Goal: Communication & Community: Answer question/provide support

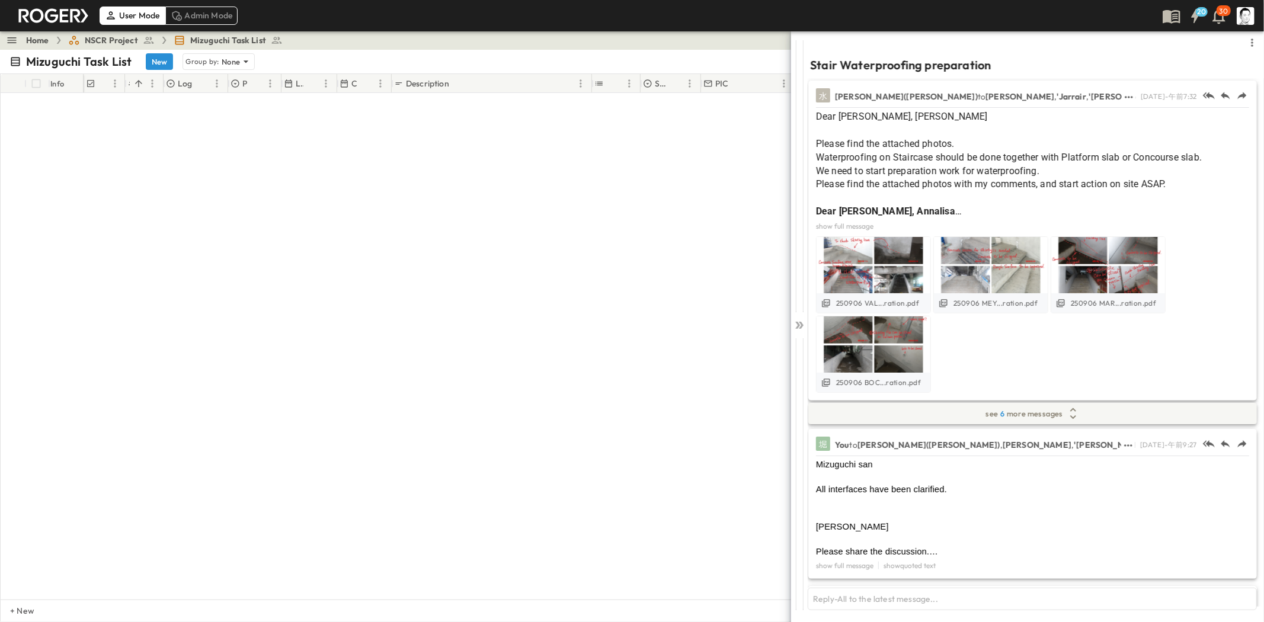
scroll to position [805, 0]
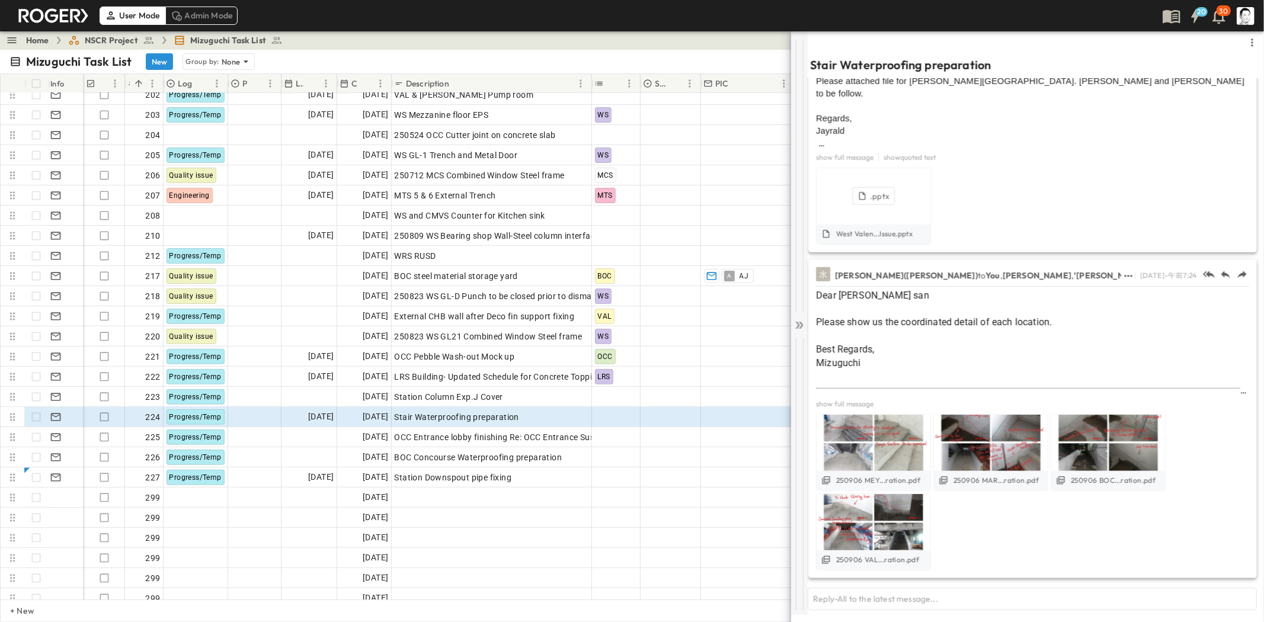
click at [797, 323] on icon at bounding box center [798, 325] width 5 height 7
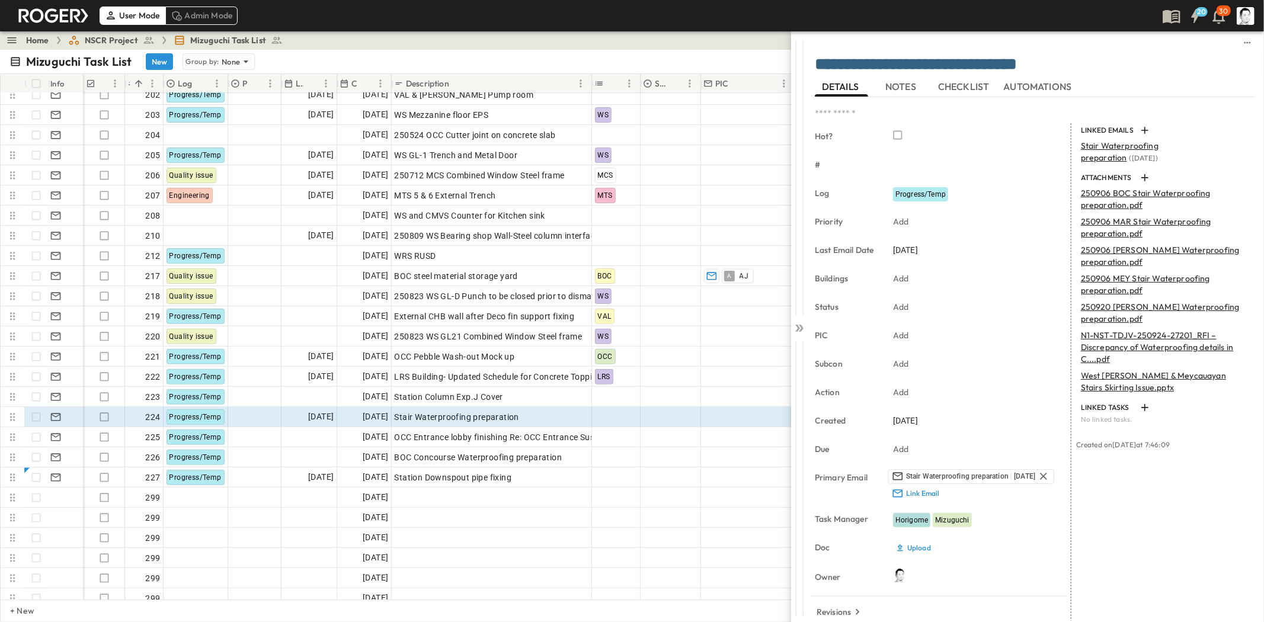
click at [92, 41] on span "NSCR Project" at bounding box center [111, 40] width 53 height 12
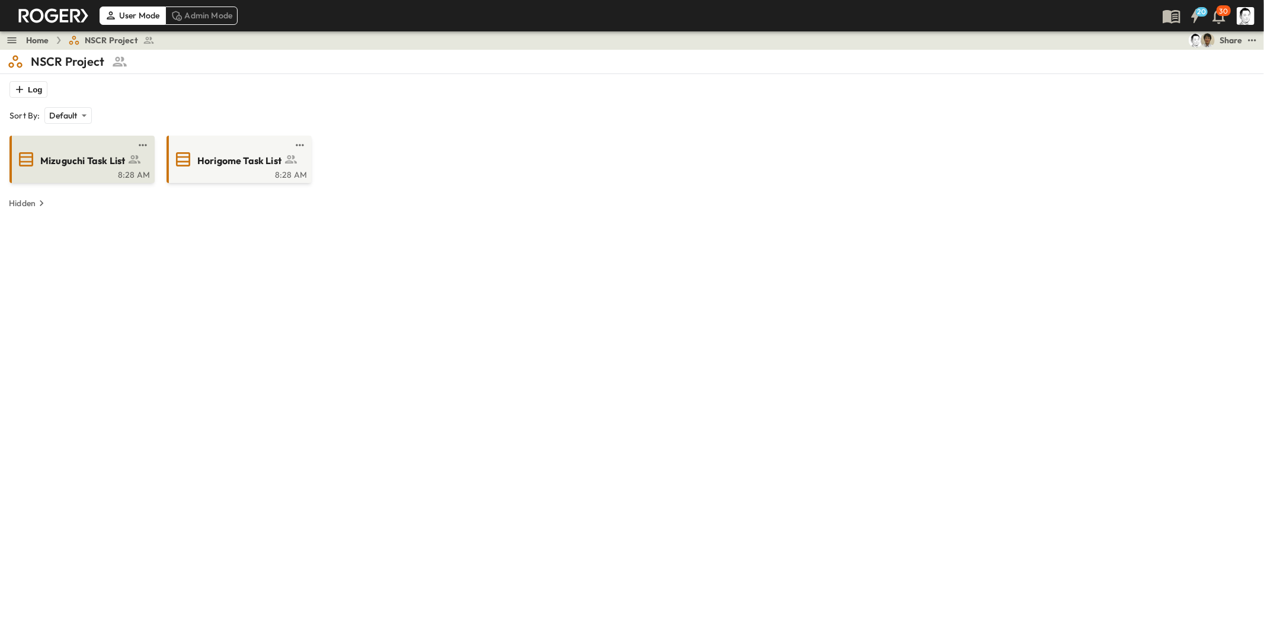
click at [93, 149] on link at bounding box center [78, 144] width 114 height 9
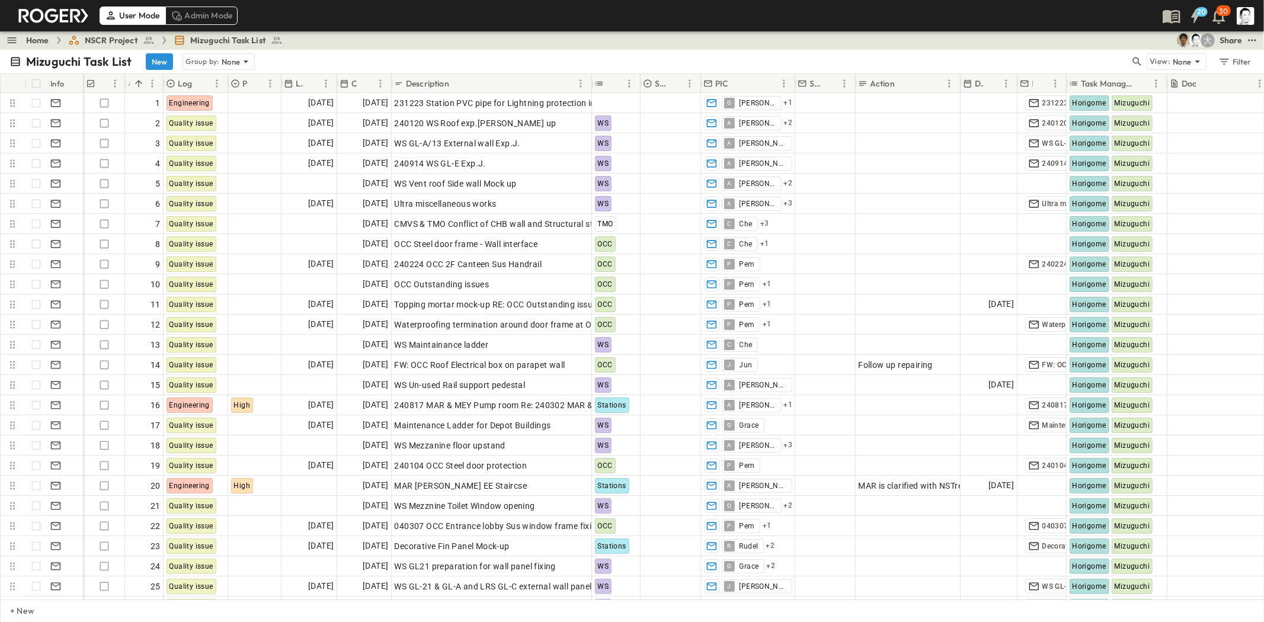
click at [115, 37] on span "NSCR Project" at bounding box center [111, 40] width 53 height 12
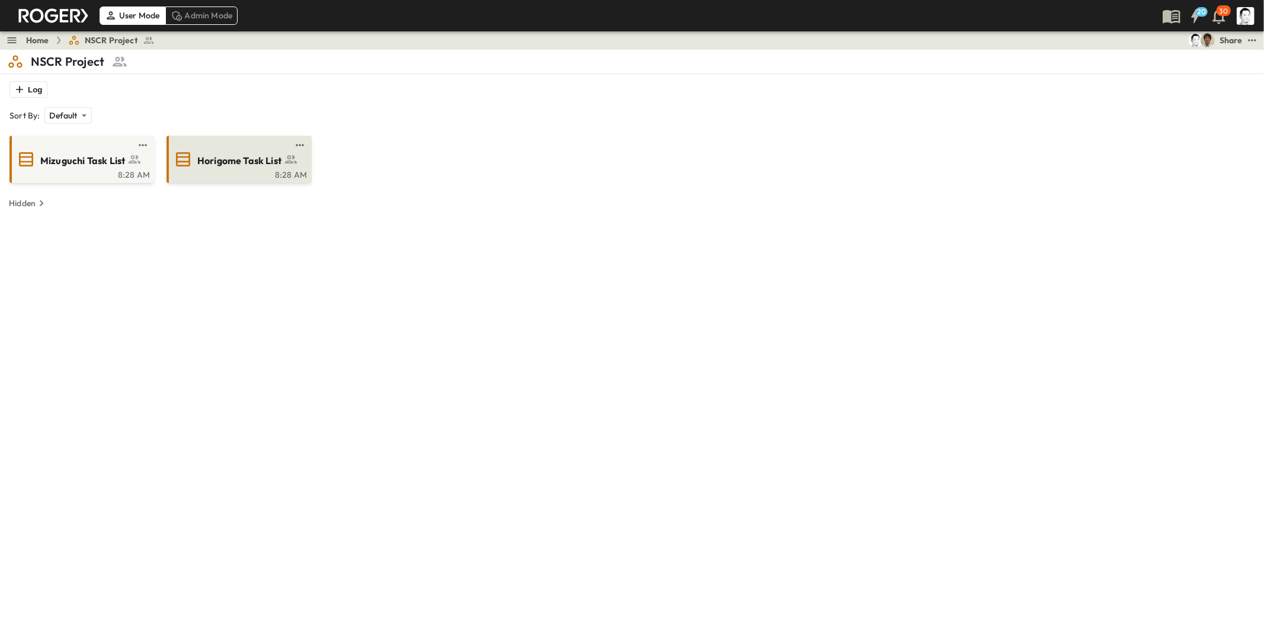
click at [209, 167] on span "Horigome Task List" at bounding box center [239, 161] width 84 height 14
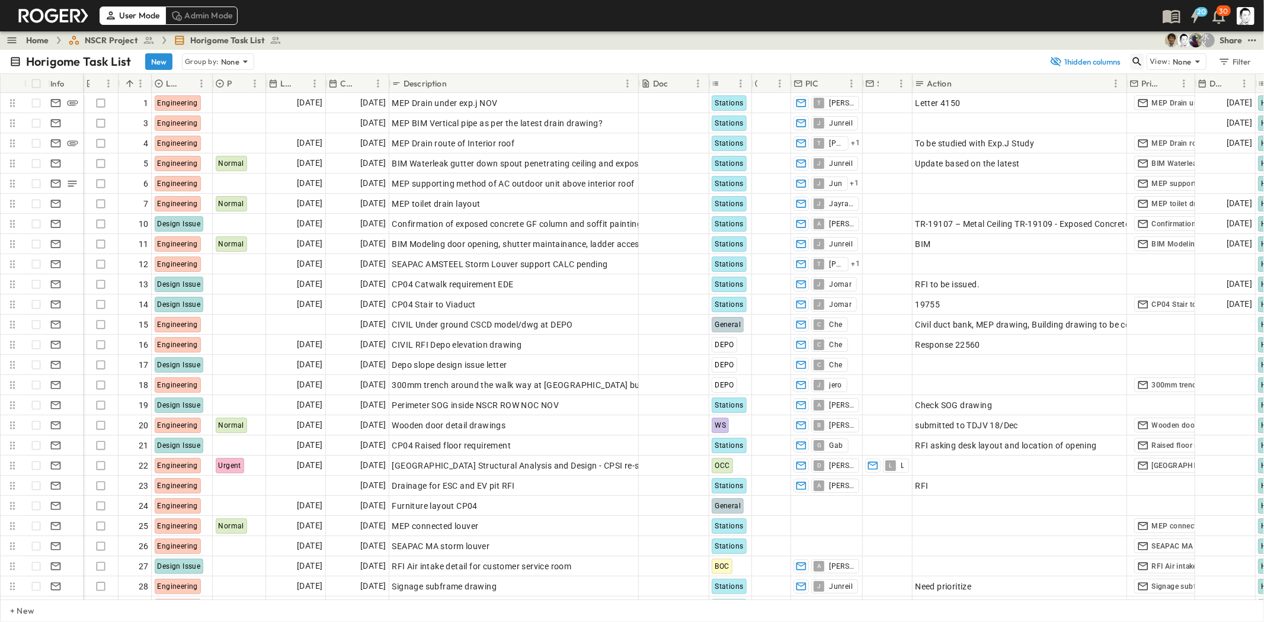
click at [1140, 58] on icon "button" at bounding box center [1138, 62] width 12 height 12
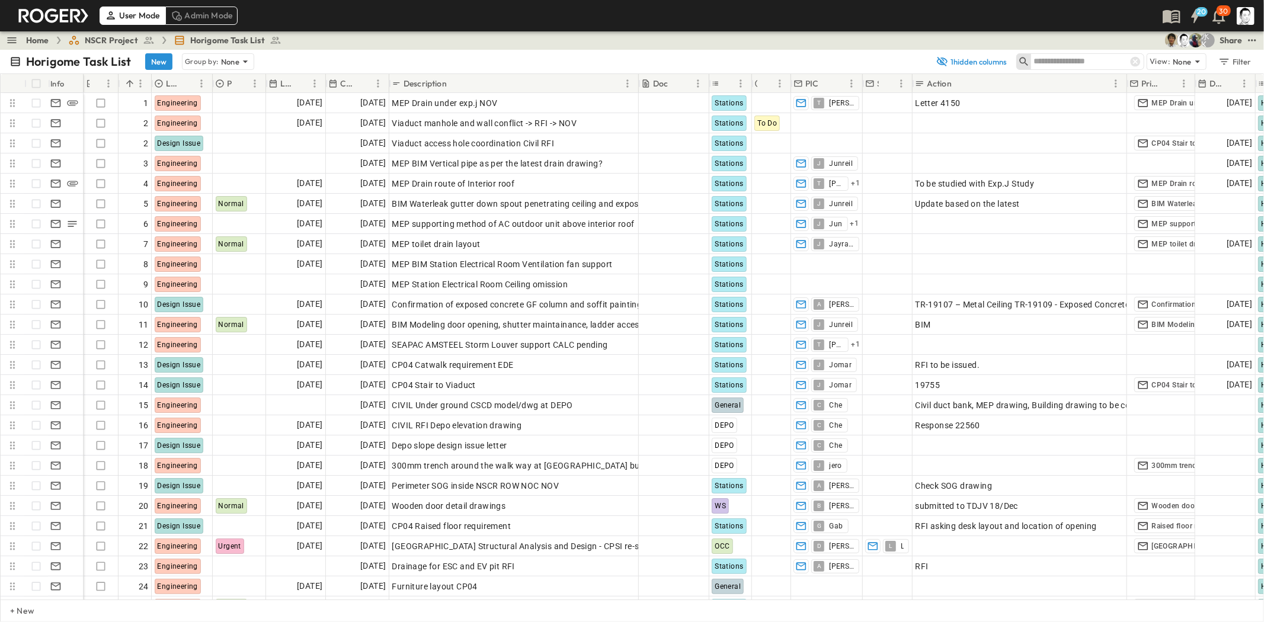
click at [1097, 62] on input "text" at bounding box center [1075, 61] width 83 height 17
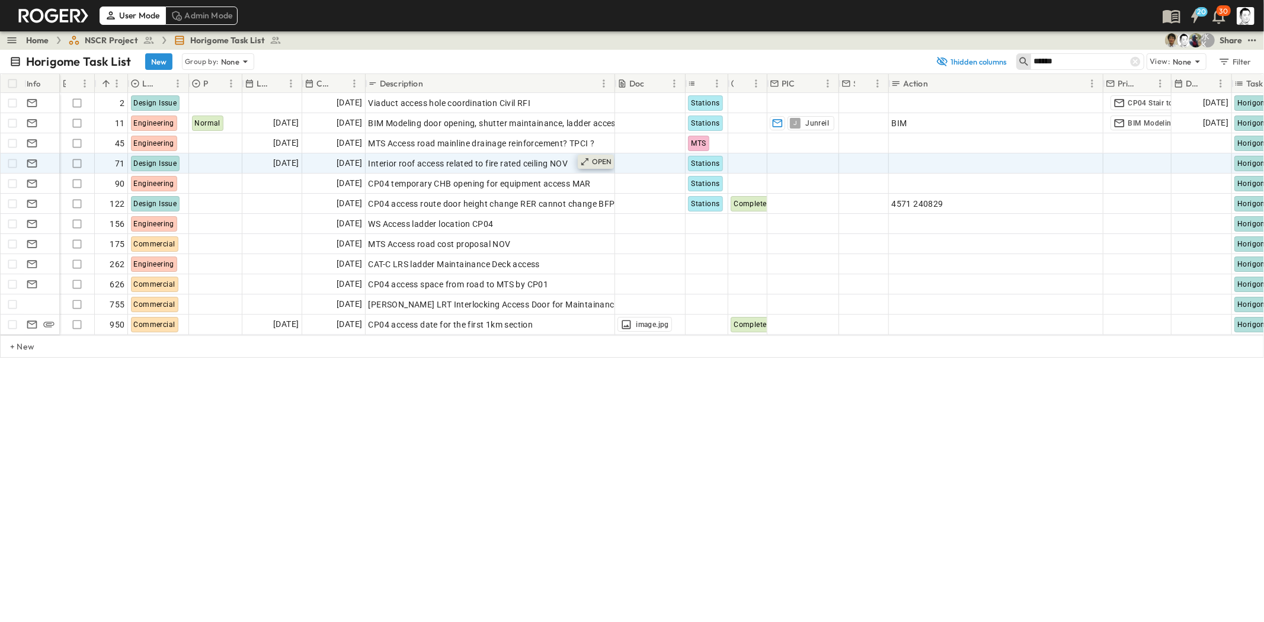
type input "******"
click at [593, 162] on p "OPEN" at bounding box center [602, 161] width 20 height 9
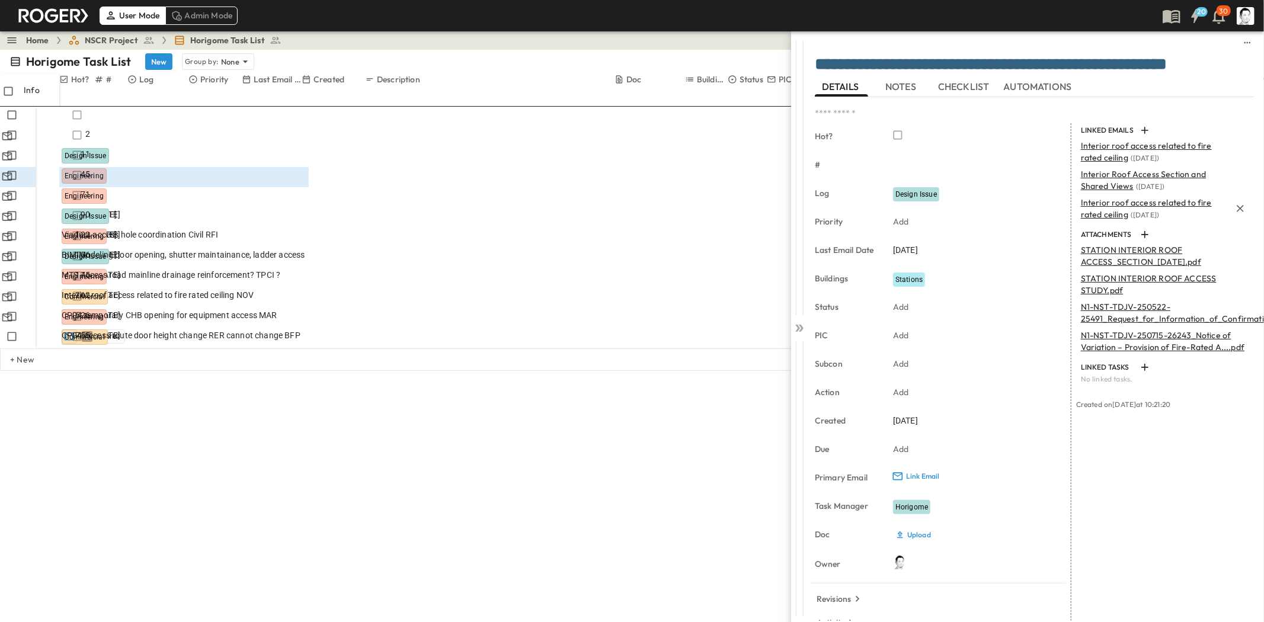
click at [1109, 212] on span "Interior roof access related to fire rated ceiling" at bounding box center [1146, 208] width 131 height 23
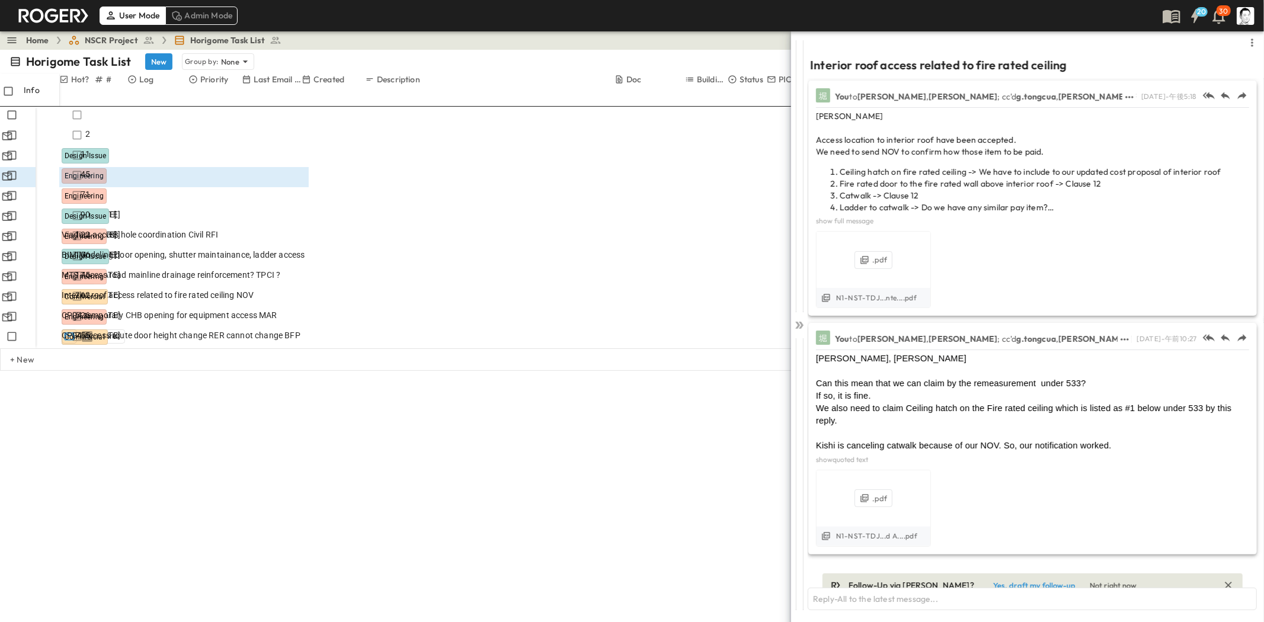
scroll to position [4, 0]
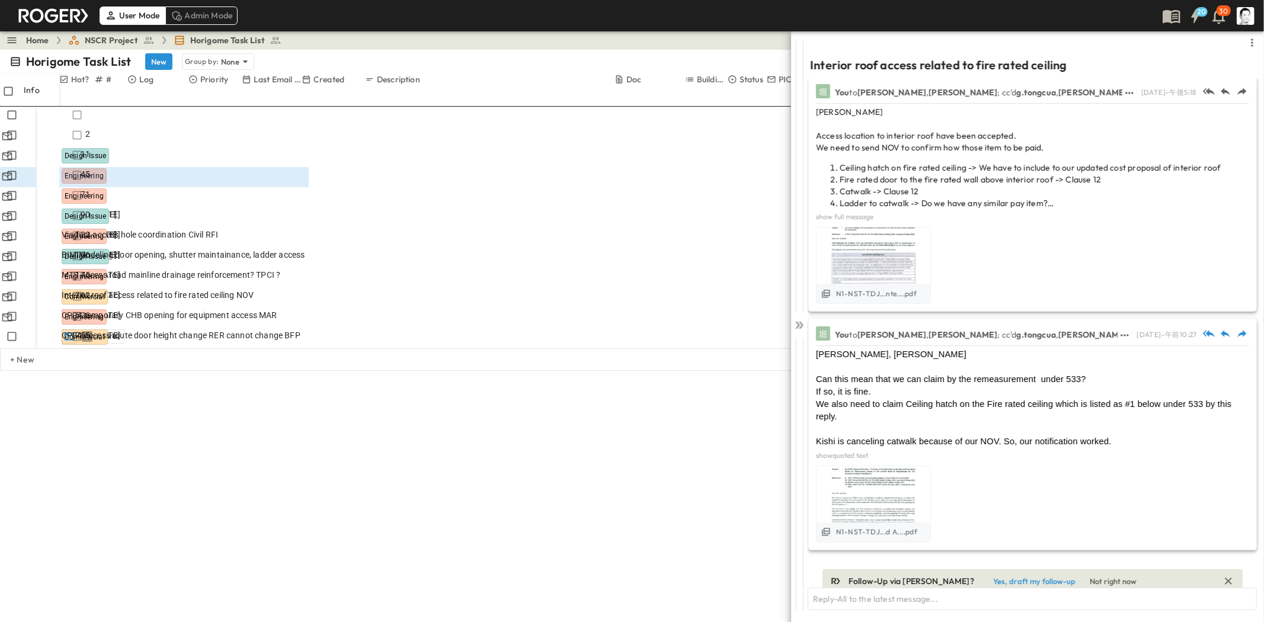
click at [842, 450] on button "show quoted text" at bounding box center [842, 456] width 57 height 12
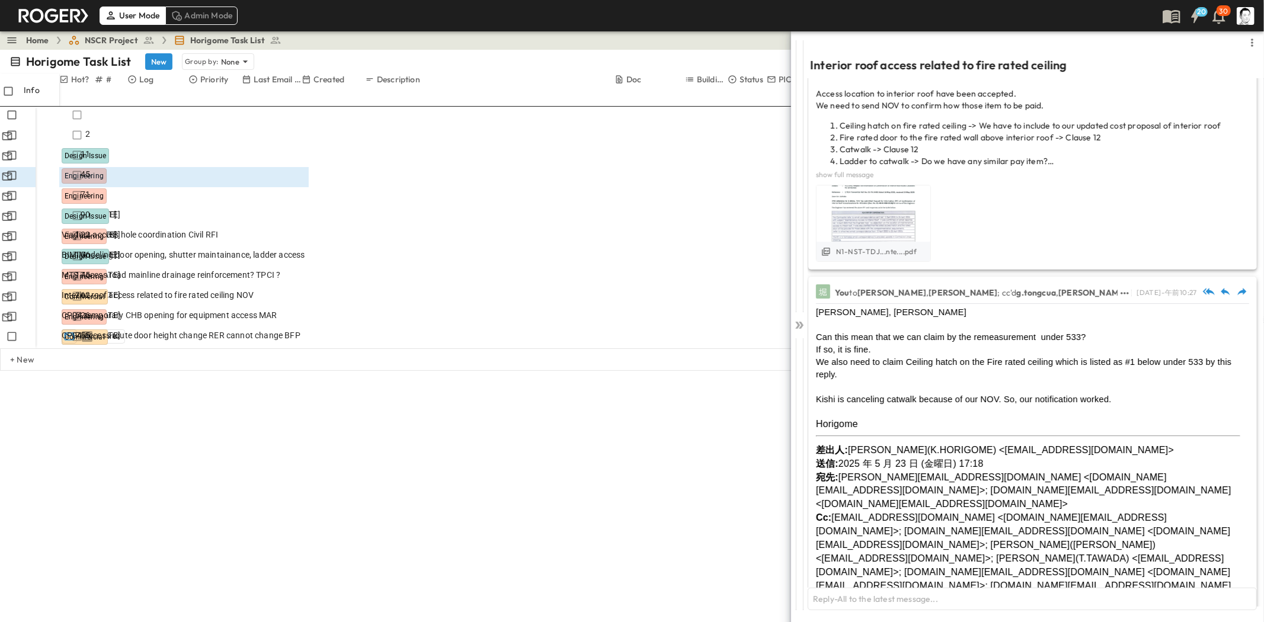
scroll to position [0, 0]
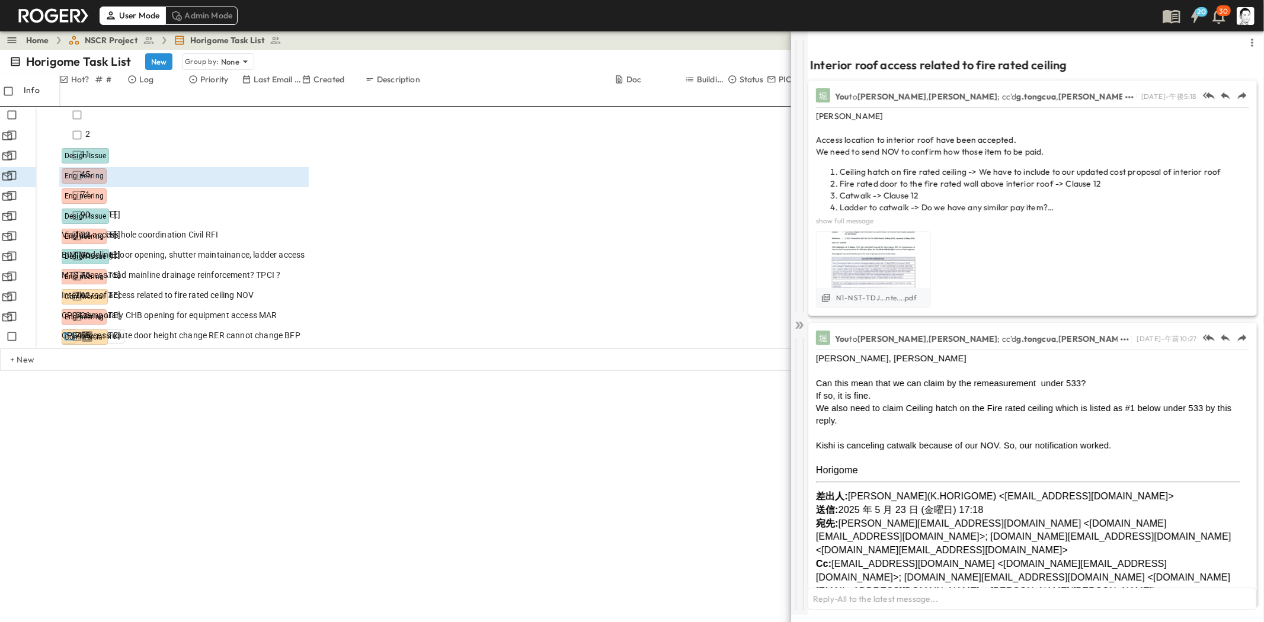
click at [797, 318] on div at bounding box center [799, 323] width 17 height 584
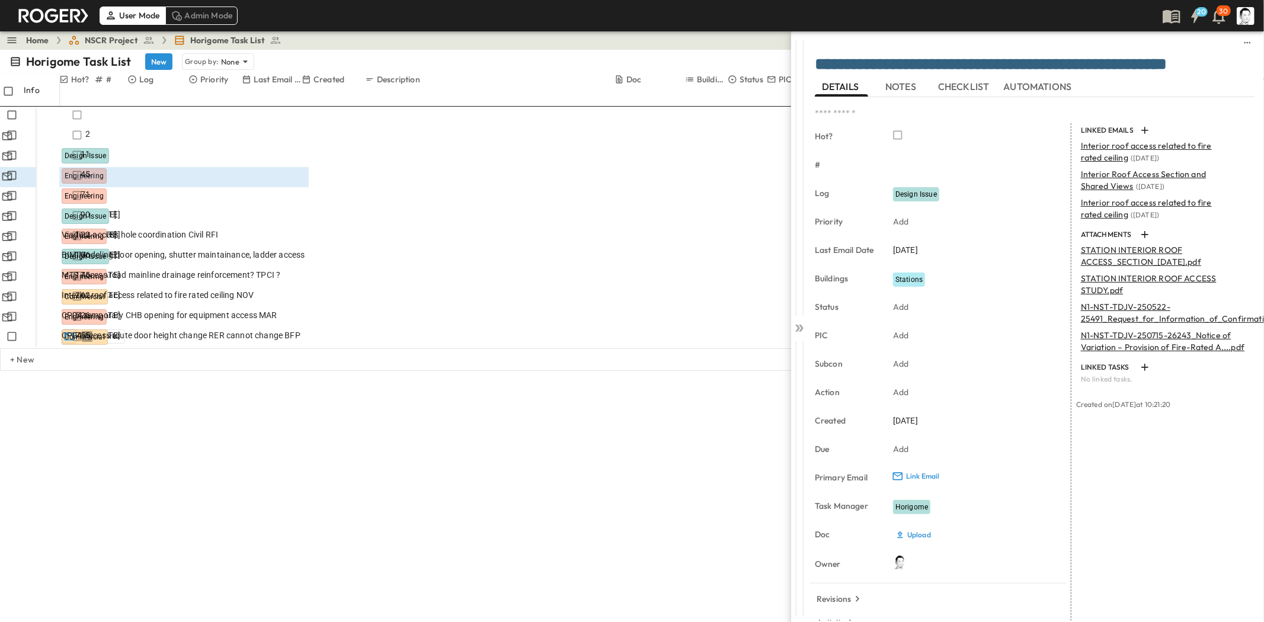
click at [1142, 344] on p "N1-NST-TDJV-250715-26243_Notice of Variation – Provision of Fire-Rated A....pdf" at bounding box center [1164, 342] width 167 height 24
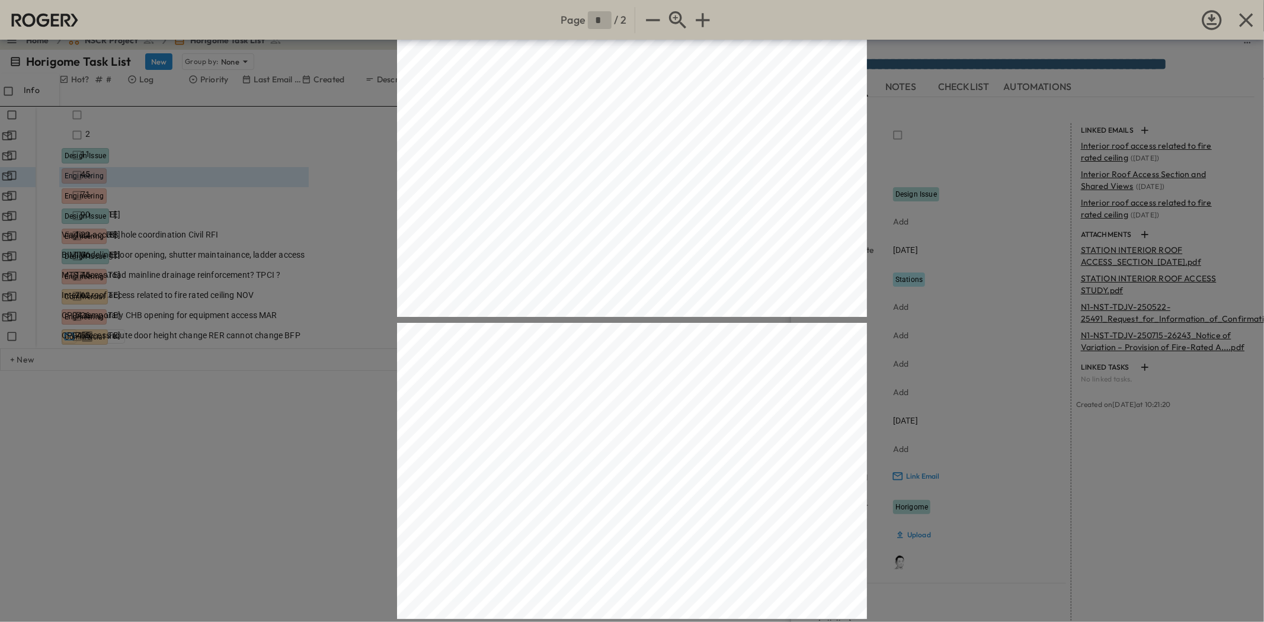
type input "*"
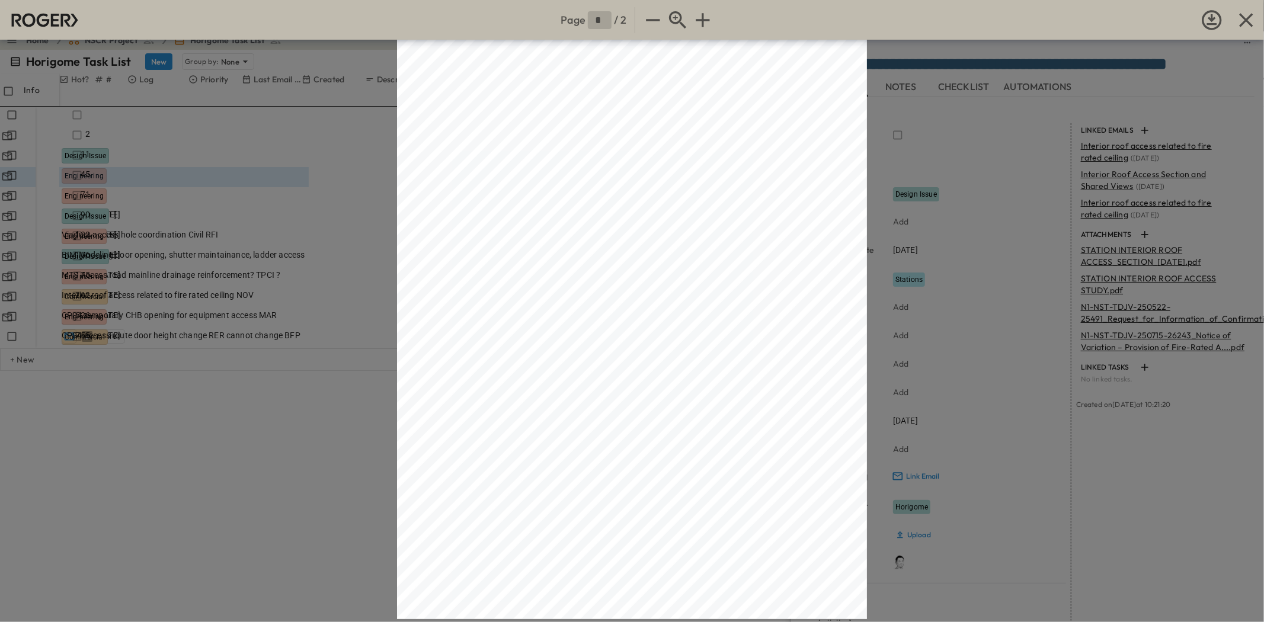
click at [150, 485] on div "Page * / 2" at bounding box center [632, 311] width 1264 height 622
